Goal: Task Accomplishment & Management: Manage account settings

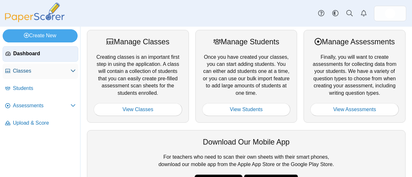
click at [26, 72] on span "Classes" at bounding box center [42, 71] width 58 height 7
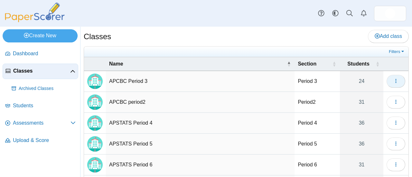
click at [393, 79] on icon "button" at bounding box center [395, 80] width 5 height 5
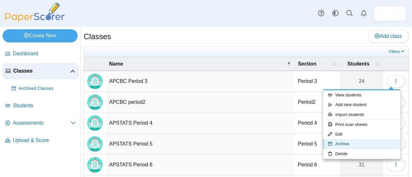
click at [339, 142] on link "Archive" at bounding box center [361, 144] width 77 height 10
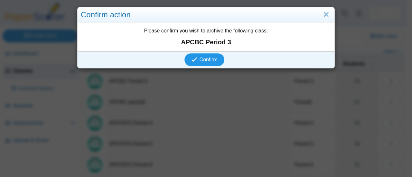
click at [201, 57] on span "Confirm" at bounding box center [208, 59] width 18 height 5
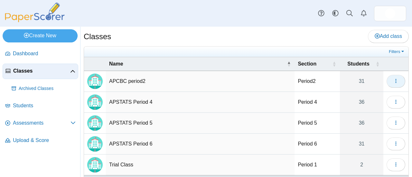
click at [393, 81] on icon "button" at bounding box center [395, 80] width 5 height 5
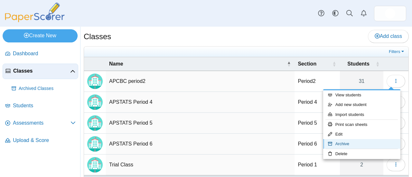
click at [350, 144] on link "Archive" at bounding box center [361, 144] width 77 height 10
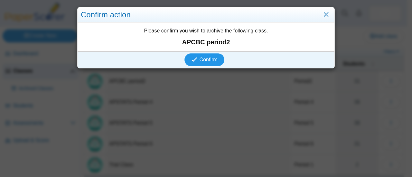
click at [184, 53] on button "Confirm" at bounding box center [204, 59] width 40 height 13
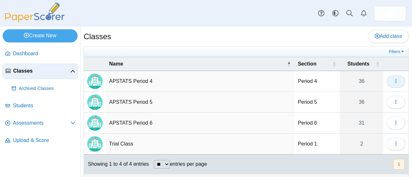
click at [393, 79] on icon "button" at bounding box center [395, 80] width 5 height 5
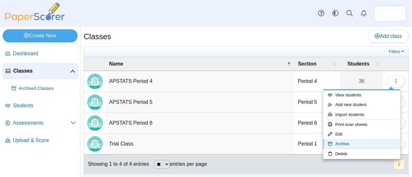
click at [355, 144] on link "Archive" at bounding box center [361, 144] width 77 height 10
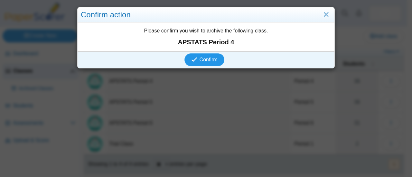
click at [184, 53] on button "Confirm" at bounding box center [204, 59] width 40 height 13
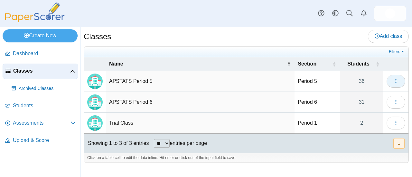
click at [396, 79] on icon "button" at bounding box center [395, 80] width 5 height 5
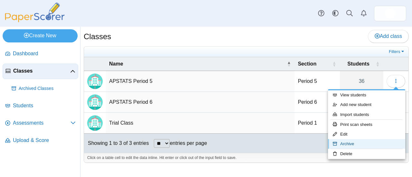
click at [351, 142] on link "Archive" at bounding box center [366, 144] width 77 height 10
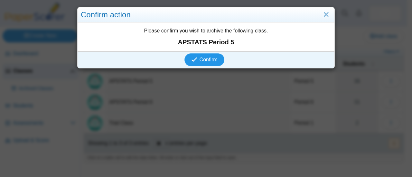
click at [184, 53] on button "Confirm" at bounding box center [204, 59] width 40 height 13
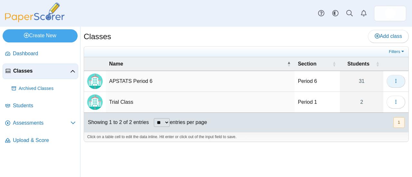
click at [394, 80] on icon "button" at bounding box center [395, 80] width 5 height 5
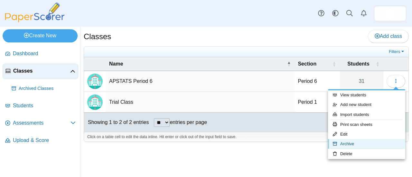
click at [355, 142] on link "Archive" at bounding box center [366, 144] width 77 height 10
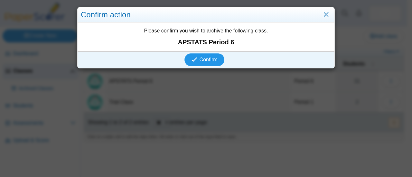
click at [184, 53] on button "Confirm" at bounding box center [204, 59] width 40 height 13
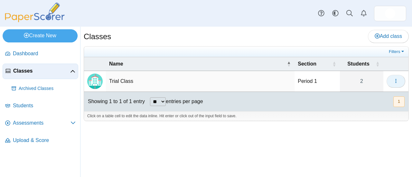
click at [397, 80] on icon "button" at bounding box center [395, 80] width 5 height 5
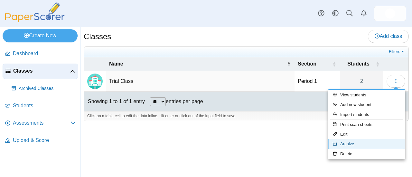
click at [358, 146] on link "Archive" at bounding box center [366, 144] width 77 height 10
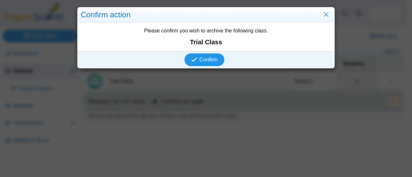
click at [184, 53] on button "Confirm" at bounding box center [204, 59] width 40 height 13
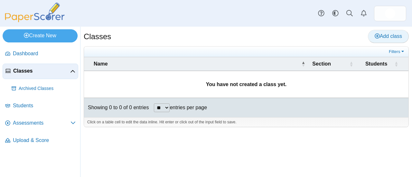
click at [385, 38] on span "Add class" at bounding box center [387, 35] width 27 height 5
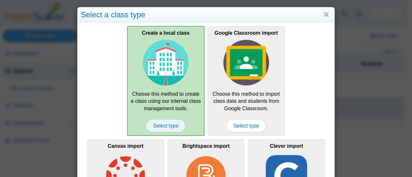
click at [167, 122] on span "Select type" at bounding box center [165, 126] width 39 height 13
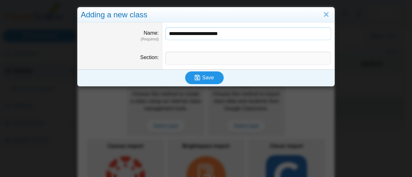
type input "**********"
click at [202, 77] on span "Save" at bounding box center [208, 77] width 12 height 5
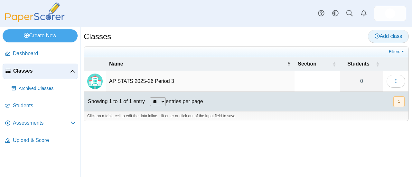
click at [383, 35] on span "Add class" at bounding box center [387, 35] width 27 height 5
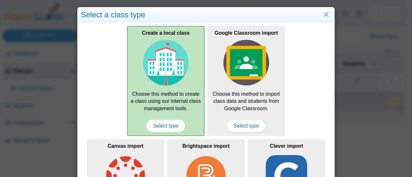
click at [171, 103] on div "Create a local class Choose this method to create a class using our internal cl…" at bounding box center [165, 81] width 77 height 110
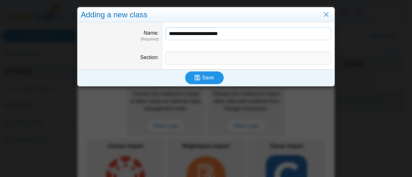
type input "**********"
click at [202, 78] on span "Save" at bounding box center [208, 77] width 12 height 5
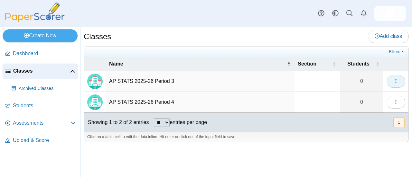
click at [396, 81] on icon "button" at bounding box center [395, 80] width 5 height 5
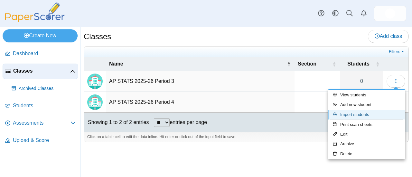
click at [372, 114] on link "Import students" at bounding box center [366, 115] width 77 height 10
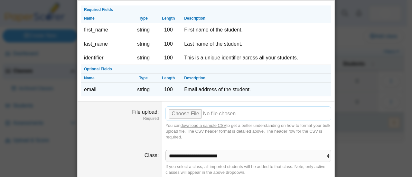
scroll to position [44, 0]
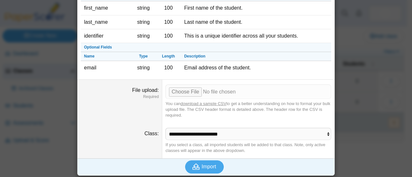
click at [217, 104] on link "download a sample CSV" at bounding box center [203, 103] width 46 height 5
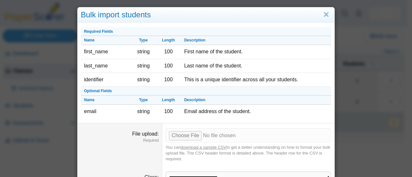
scroll to position [0, 0]
click at [325, 14] on link "Close" at bounding box center [326, 14] width 10 height 11
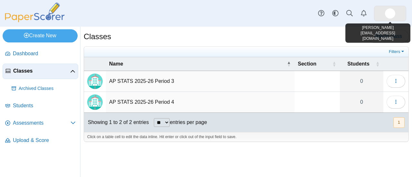
click at [386, 15] on img at bounding box center [390, 13] width 10 height 10
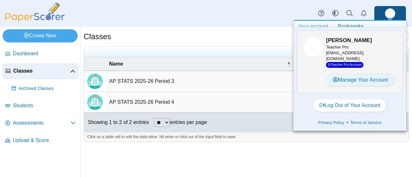
click at [357, 81] on link "Manage Your Account" at bounding box center [360, 80] width 69 height 13
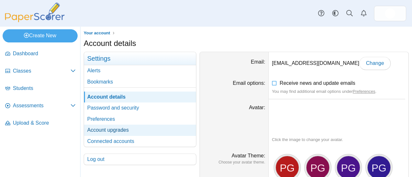
click at [117, 128] on link "Account upgrades" at bounding box center [140, 130] width 112 height 11
